Goal: Entertainment & Leisure: Consume media (video, audio)

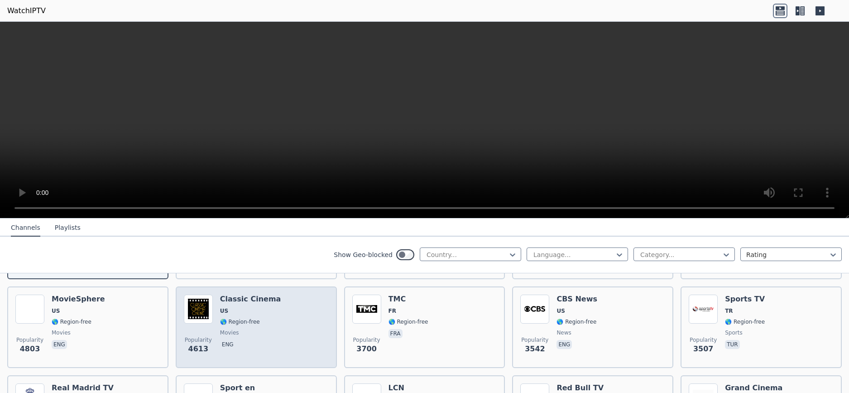
scroll to position [91, 0]
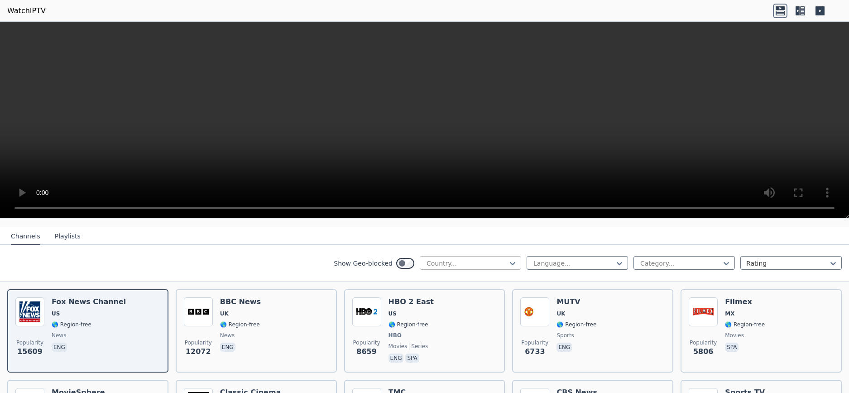
click at [486, 259] on div at bounding box center [467, 263] width 82 height 9
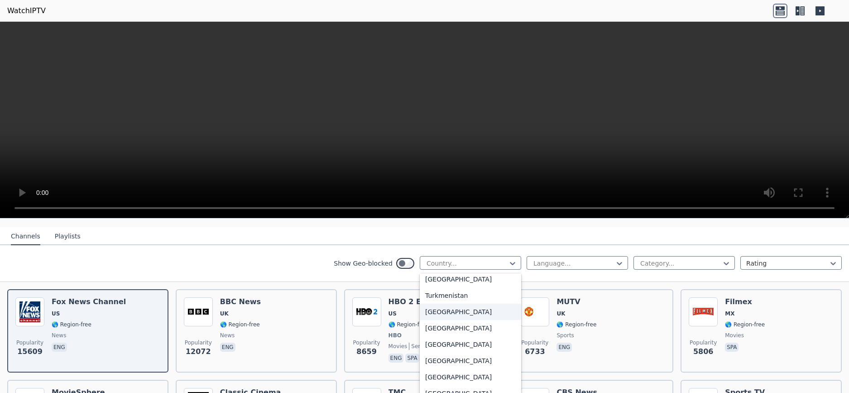
scroll to position [3125, 0]
click at [457, 355] on div "[GEOGRAPHIC_DATA]" at bounding box center [470, 363] width 101 height 16
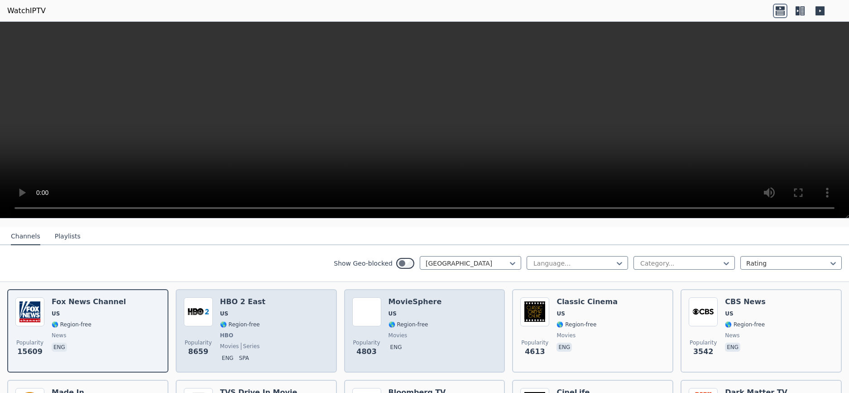
click at [255, 314] on div "Popularity 8659 HBO 2 East US 🌎 Region-free HBO movies series eng spa" at bounding box center [256, 330] width 145 height 67
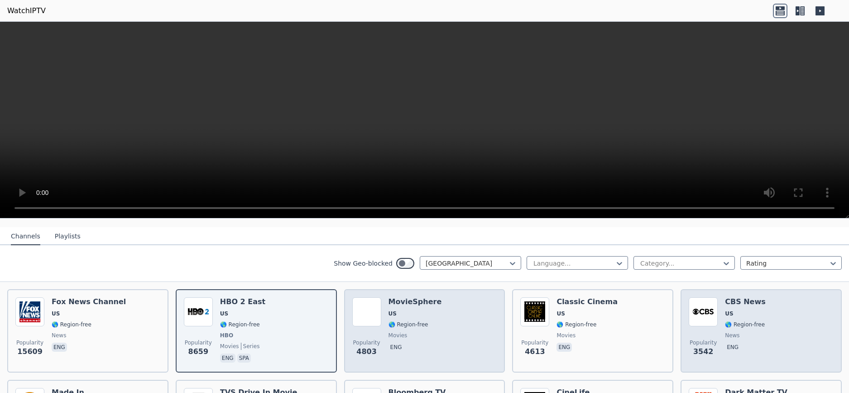
click at [702, 311] on img at bounding box center [703, 311] width 29 height 29
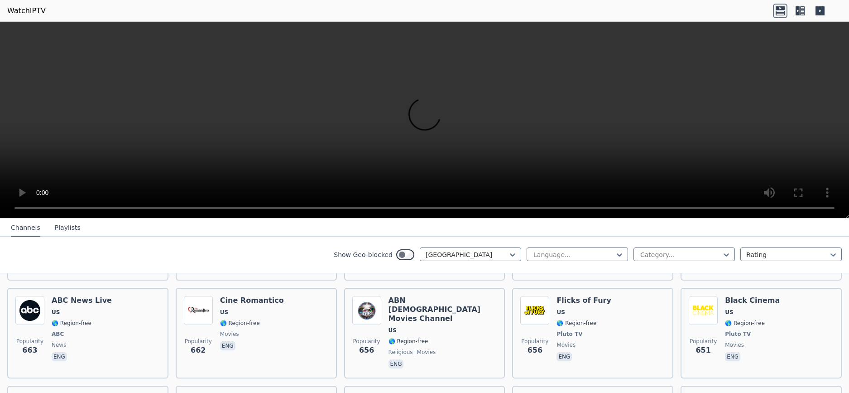
scroll to position [906, 0]
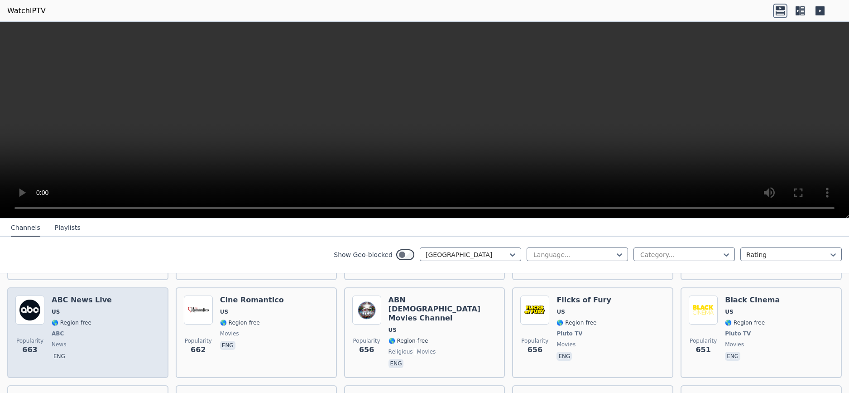
click at [104, 309] on div "Popularity 663 ABC News Live US 🌎 Region-free ABC news eng" at bounding box center [87, 332] width 145 height 74
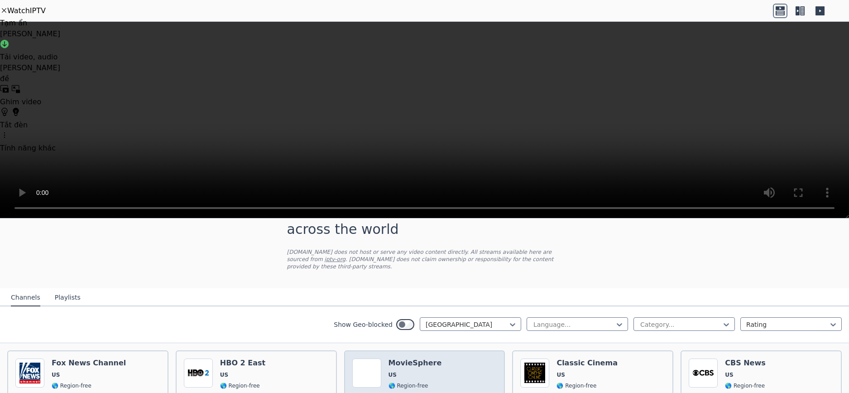
scroll to position [45, 0]
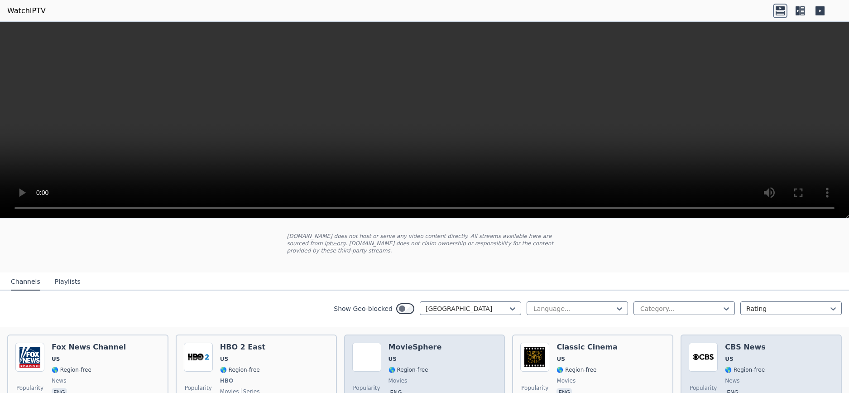
click at [710, 349] on img at bounding box center [703, 356] width 29 height 29
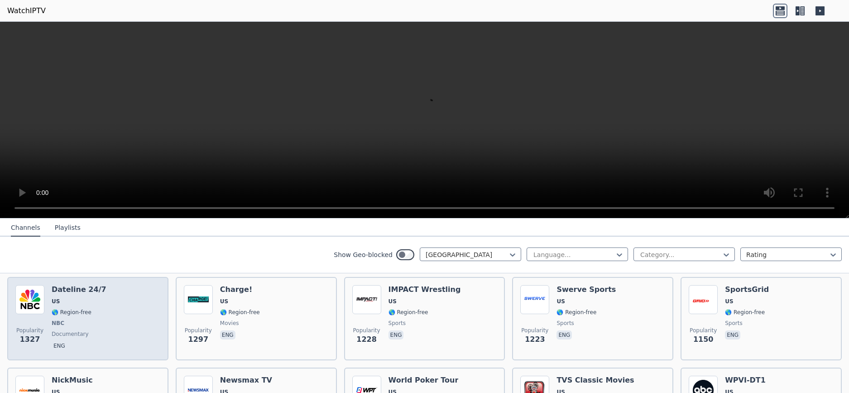
scroll to position [362, 0]
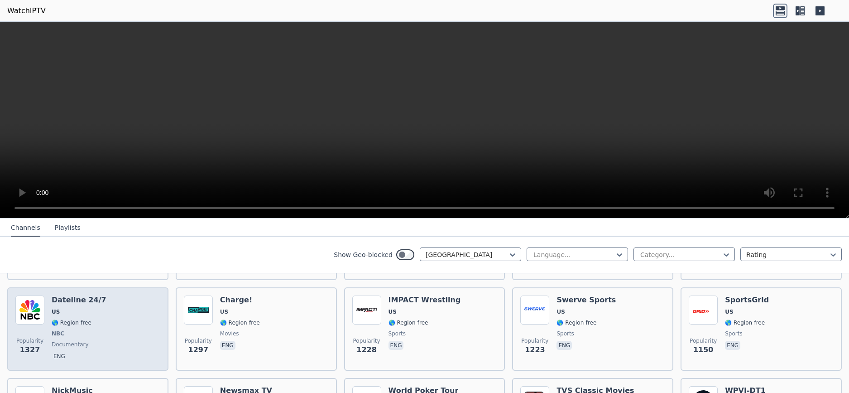
click at [83, 308] on span "US" at bounding box center [79, 311] width 55 height 7
